Goal: Information Seeking & Learning: Learn about a topic

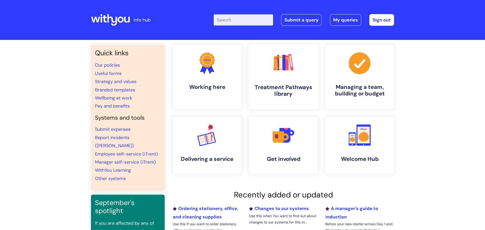
click at [267, 67] on link ".cls-1{fill:#f89b22;}.cls-1,.cls-2,.cls-3,.cls-4,.cls-5,.cls-6,.cls-7{stroke-wi…" at bounding box center [284, 76] width 70 height 65
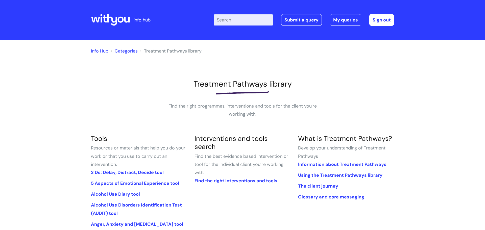
click at [232, 21] on input "Enter your search term here..." at bounding box center [243, 19] width 59 height 11
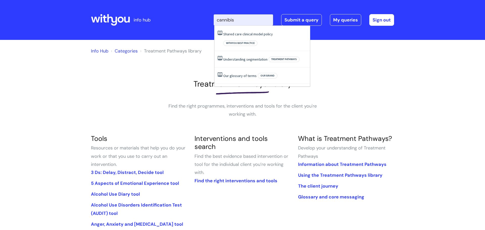
type input "cannibis"
click button "Search" at bounding box center [0, 0] width 0 height 0
